Goal: Find contact information: Find contact information

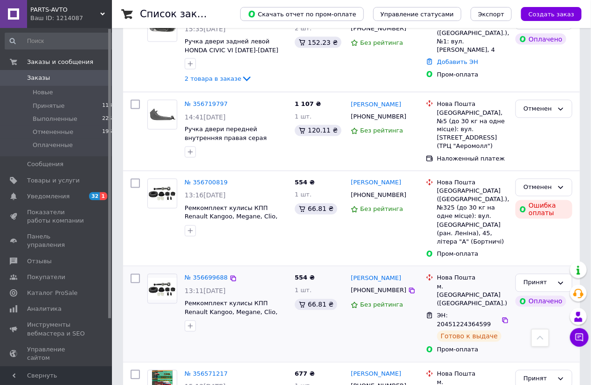
scroll to position [333, 0]
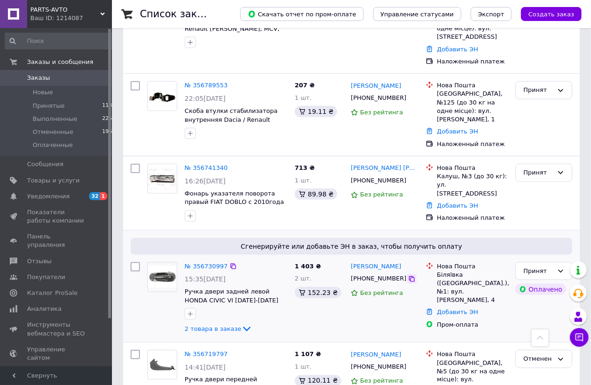
click at [409, 276] on icon at bounding box center [412, 279] width 6 height 6
drag, startPoint x: 401, startPoint y: 224, endPoint x: 353, endPoint y: 224, distance: 48.5
click at [353, 261] on div "[PERSON_NAME]" at bounding box center [384, 266] width 69 height 11
copy link "[PERSON_NAME]"
click at [446, 271] on div "Біляївка ([GEOGRAPHIC_DATA].), №1: вул. [PERSON_NAME], 4" at bounding box center [472, 288] width 71 height 34
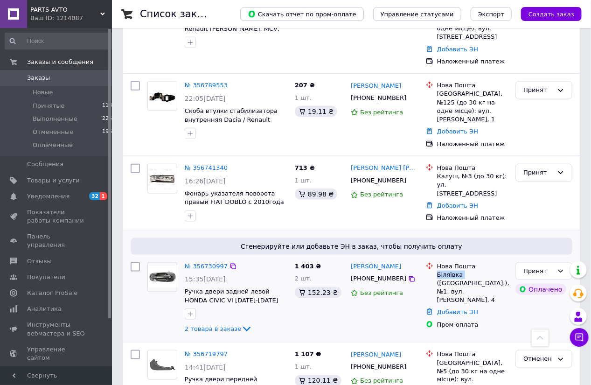
click at [446, 271] on div "Біляївка ([GEOGRAPHIC_DATA].), №1: вул. [PERSON_NAME], 4" at bounding box center [472, 288] width 71 height 34
copy div "Біляївка"
click at [409, 178] on icon at bounding box center [412, 181] width 6 height 6
drag, startPoint x: 397, startPoint y: 126, endPoint x: 353, endPoint y: 127, distance: 43.9
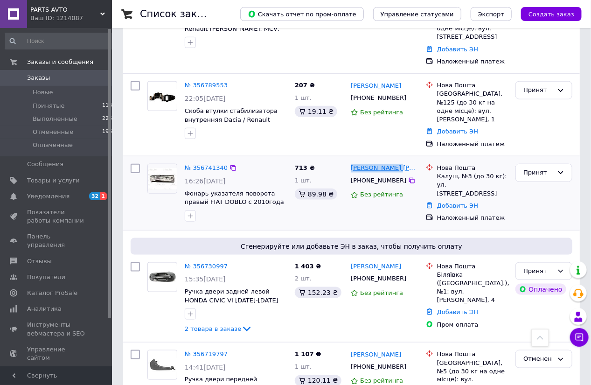
click at [353, 163] on div "[PERSON_NAME] [PERSON_NAME]" at bounding box center [384, 168] width 69 height 11
copy link "[PERSON_NAME] [PERSON_NAME]"
click at [446, 172] on div "Калуш, №3 (до 30 кг): ул. [STREET_ADDRESS]" at bounding box center [472, 185] width 71 height 26
copy div "Калуш"
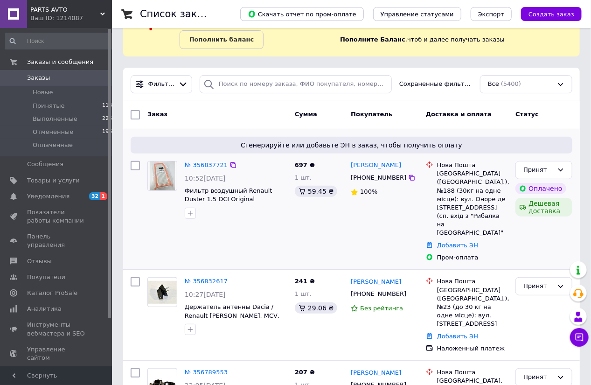
scroll to position [83, 0]
